Goal: Task Accomplishment & Management: Use online tool/utility

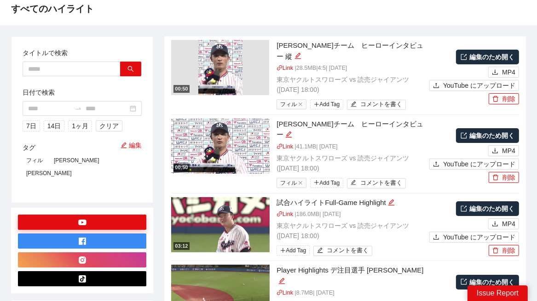
scroll to position [46, 0]
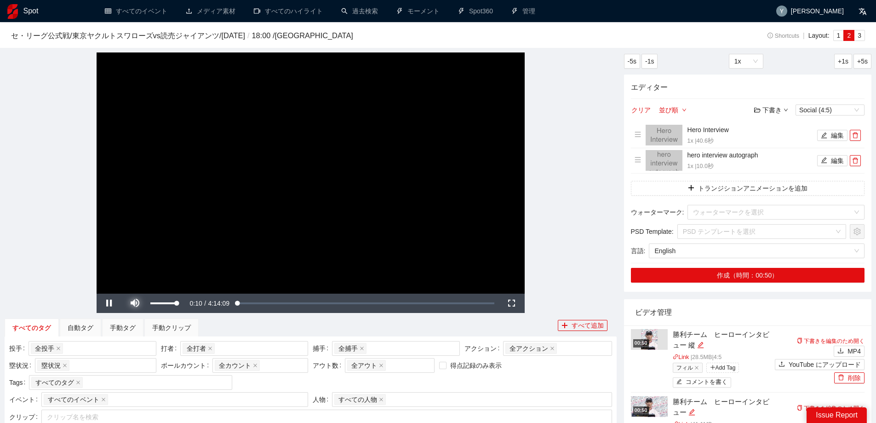
click at [135, 271] on span "Video Player" at bounding box center [135, 303] width 0 height 0
click at [342, 271] on div "Loaded : 0.29% 2:02:17 0:00:11" at bounding box center [346, 302] width 305 height 19
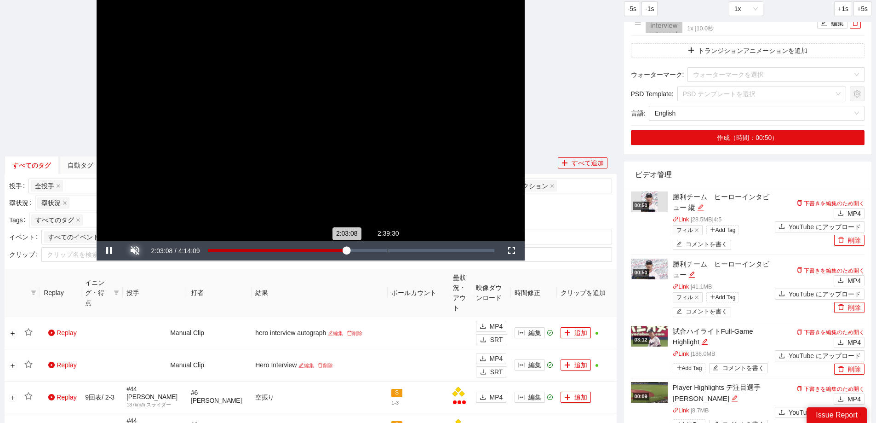
scroll to position [138, 0]
click at [370, 250] on div "2:23:35" at bounding box center [370, 250] width 0 height 3
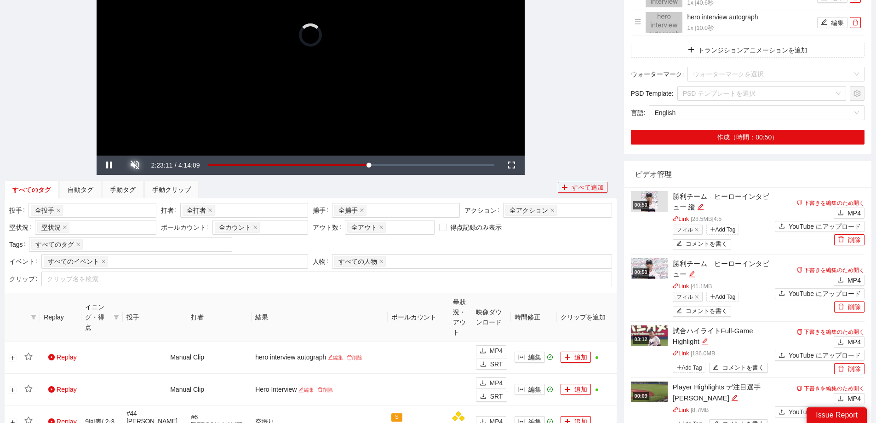
scroll to position [0, 0]
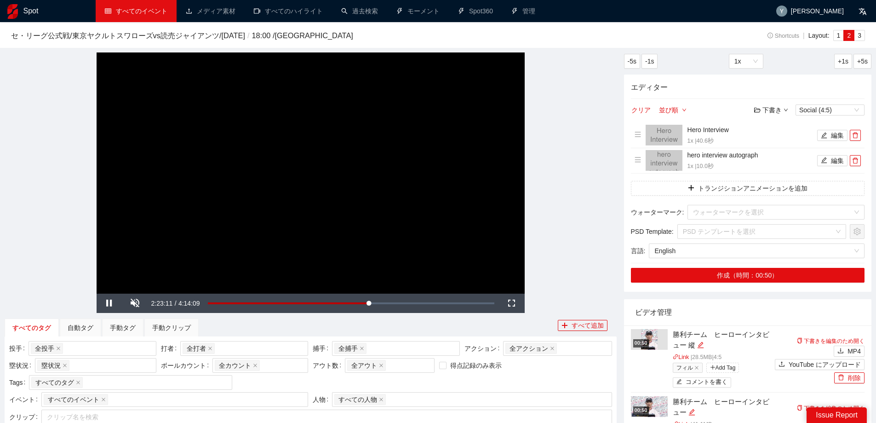
click at [132, 11] on link "すべてのイベント" at bounding box center [136, 10] width 63 height 7
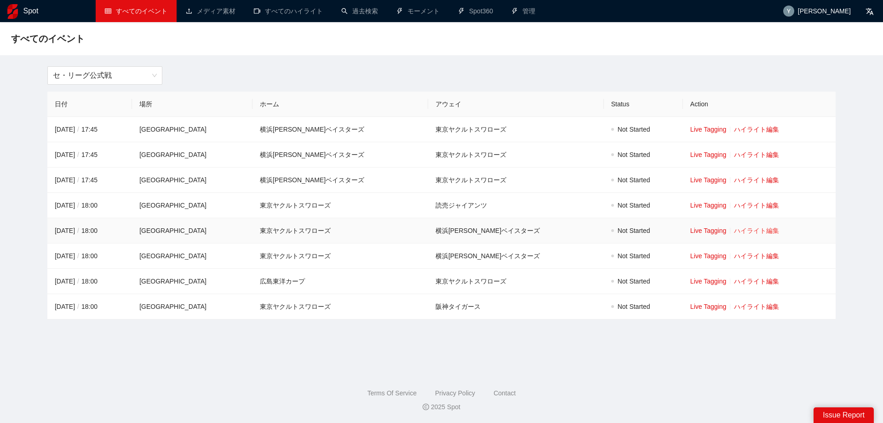
click at [543, 230] on link "ハイライト編集" at bounding box center [756, 230] width 45 height 7
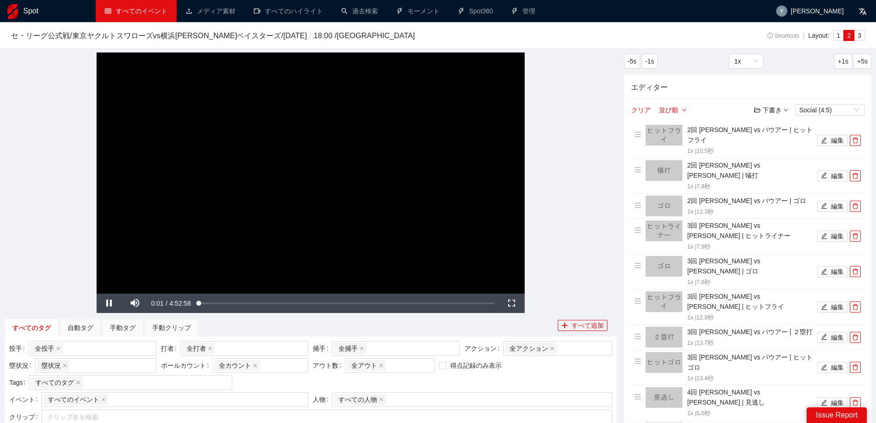
drag, startPoint x: 358, startPoint y: 301, endPoint x: 567, endPoint y: 238, distance: 218.3
click at [0, 0] on div "2:37:39" at bounding box center [0, 0] width 0 height 0
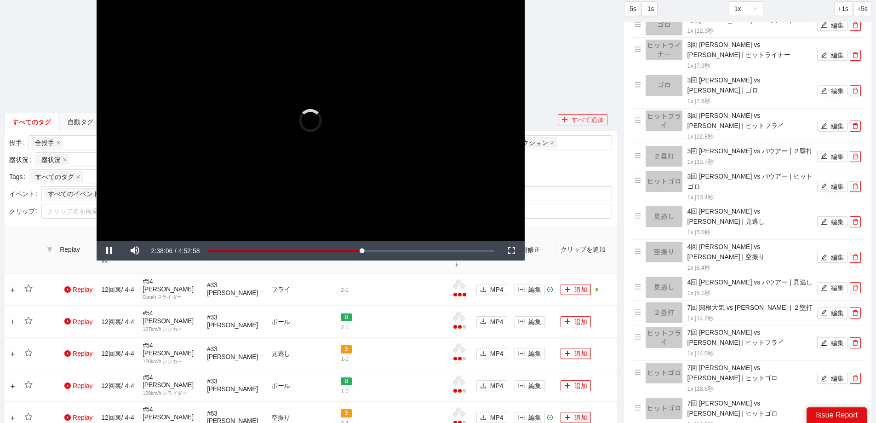
scroll to position [184, 0]
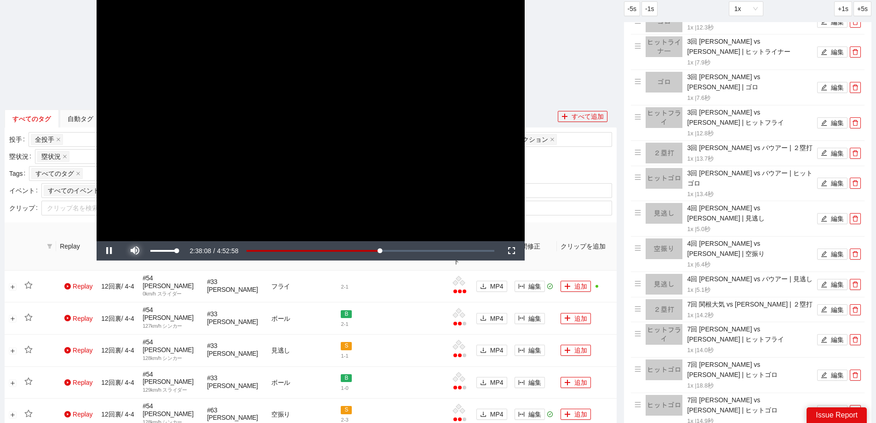
click at [135, 251] on span "Video Player" at bounding box center [135, 251] width 0 height 0
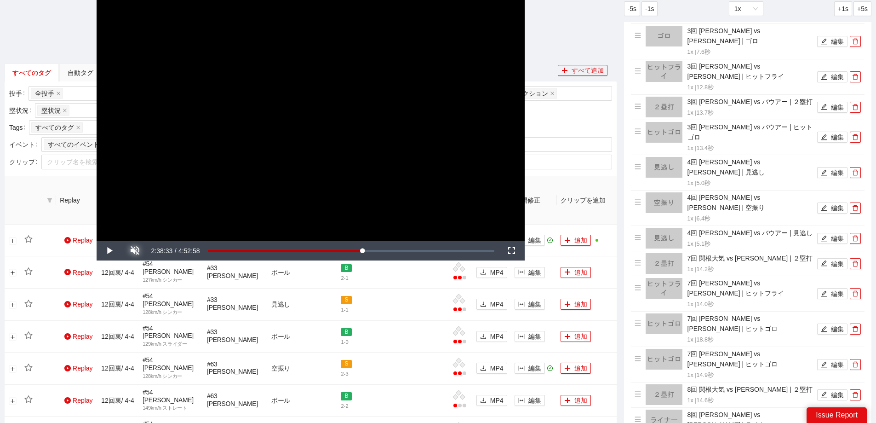
scroll to position [736, 0]
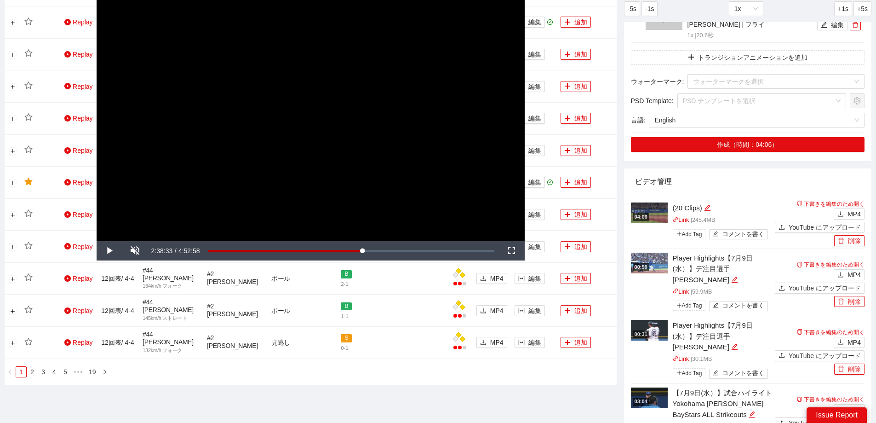
drag, startPoint x: 654, startPoint y: 166, endPoint x: 697, endPoint y: 109, distance: 71.6
click at [543, 271] on img at bounding box center [649, 330] width 37 height 21
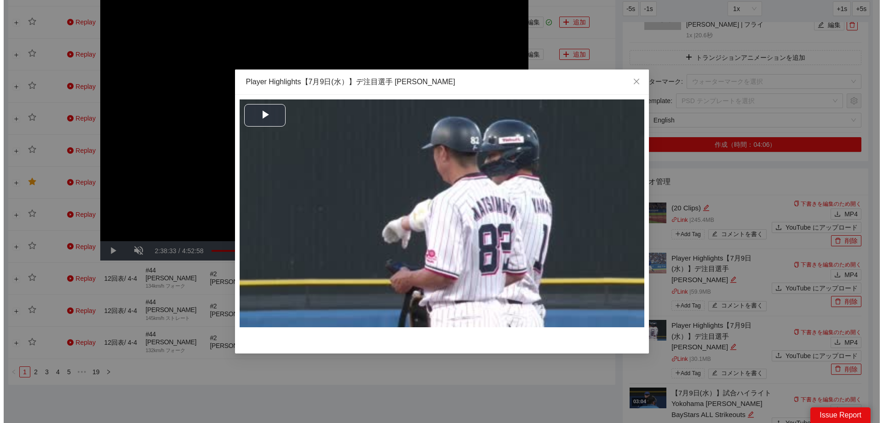
scroll to position [552, 0]
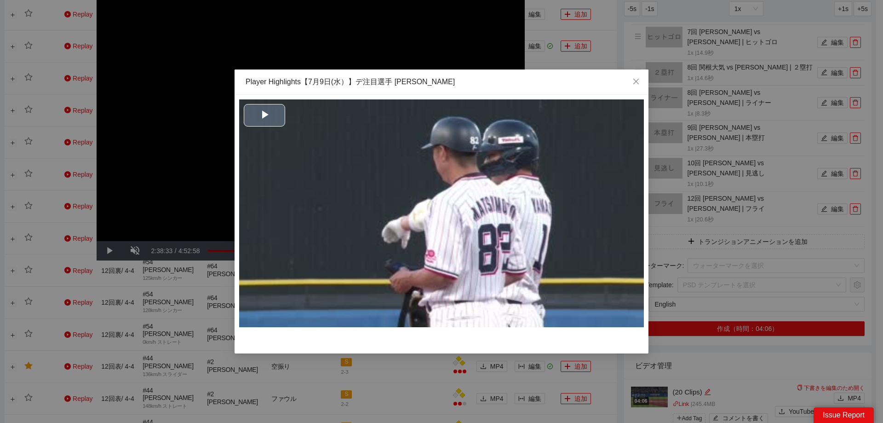
click at [270, 122] on div "**********" at bounding box center [441, 213] width 405 height 228
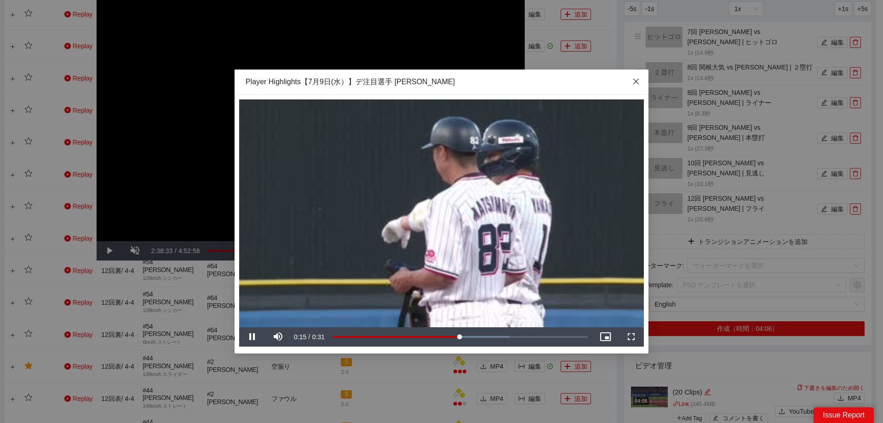
drag, startPoint x: 634, startPoint y: 84, endPoint x: 673, endPoint y: 86, distance: 39.1
click at [543, 84] on icon "close" at bounding box center [636, 81] width 7 height 7
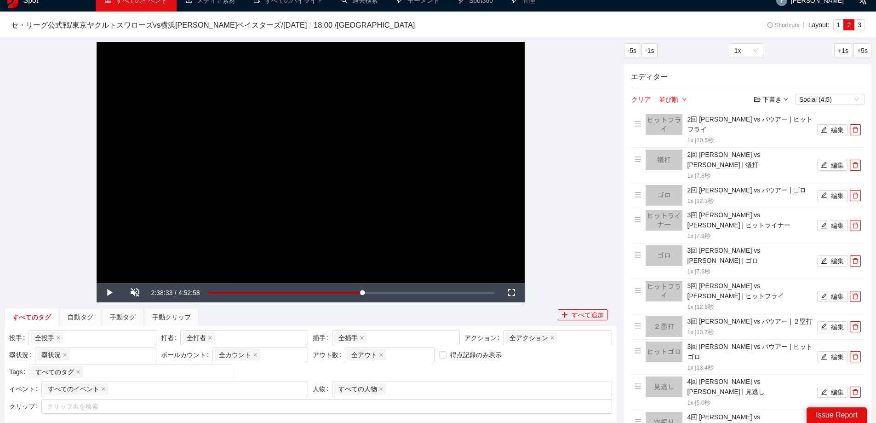
scroll to position [0, 0]
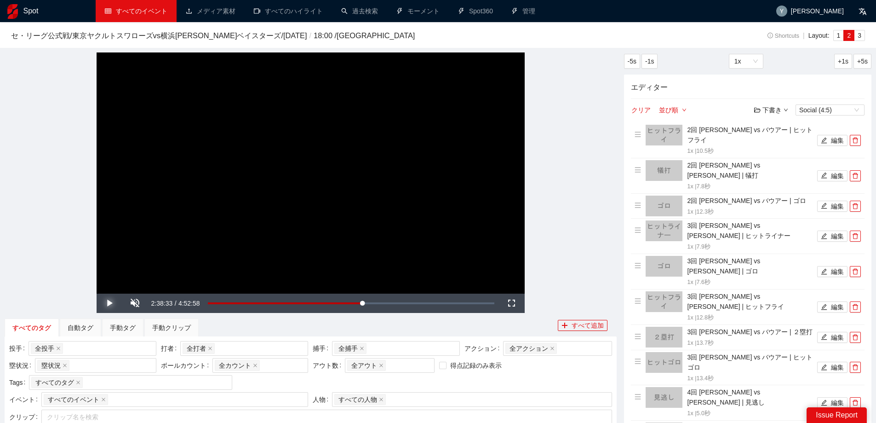
click at [109, 271] on span "Video Player" at bounding box center [109, 303] width 0 height 0
click at [543, 35] on span "1" at bounding box center [839, 35] width 4 height 7
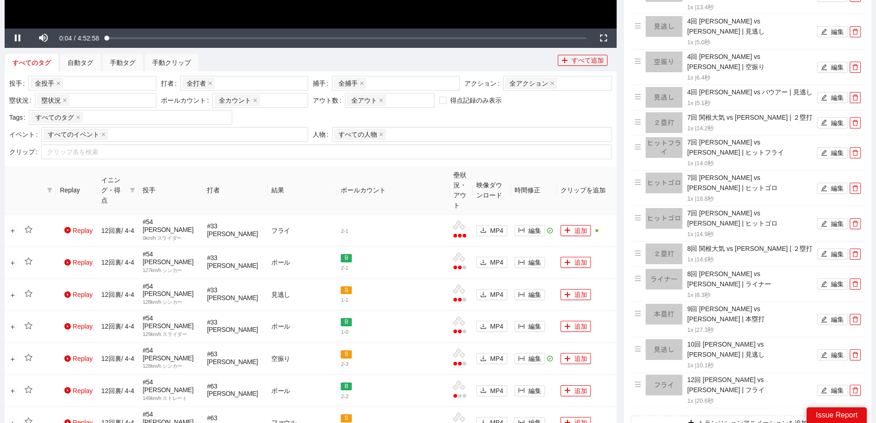
scroll to position [322, 0]
